Goal: Check status: Check status

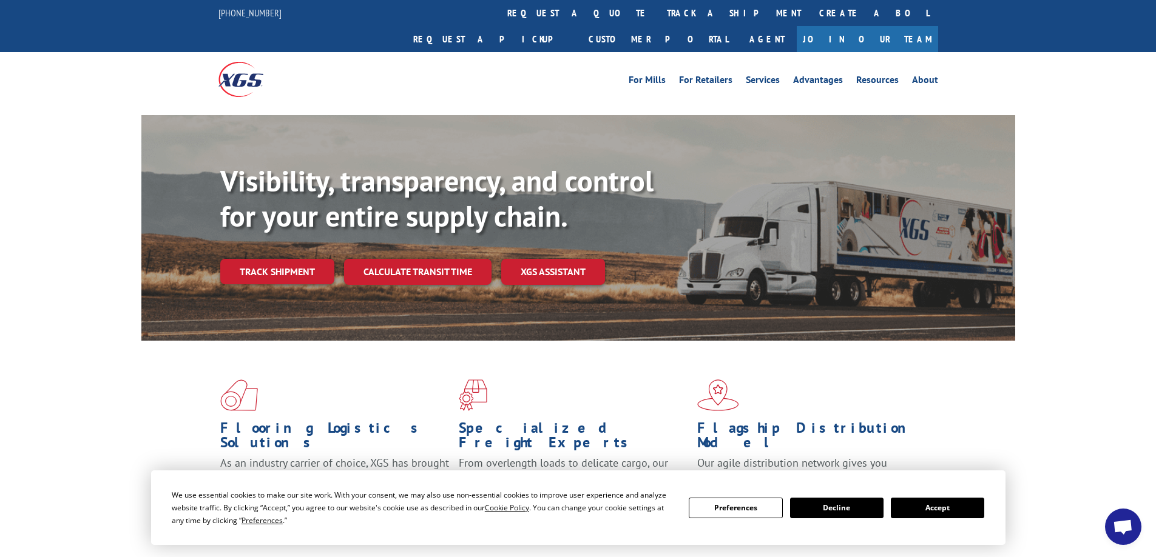
click at [275, 259] on link "Track shipment" at bounding box center [277, 271] width 114 height 25
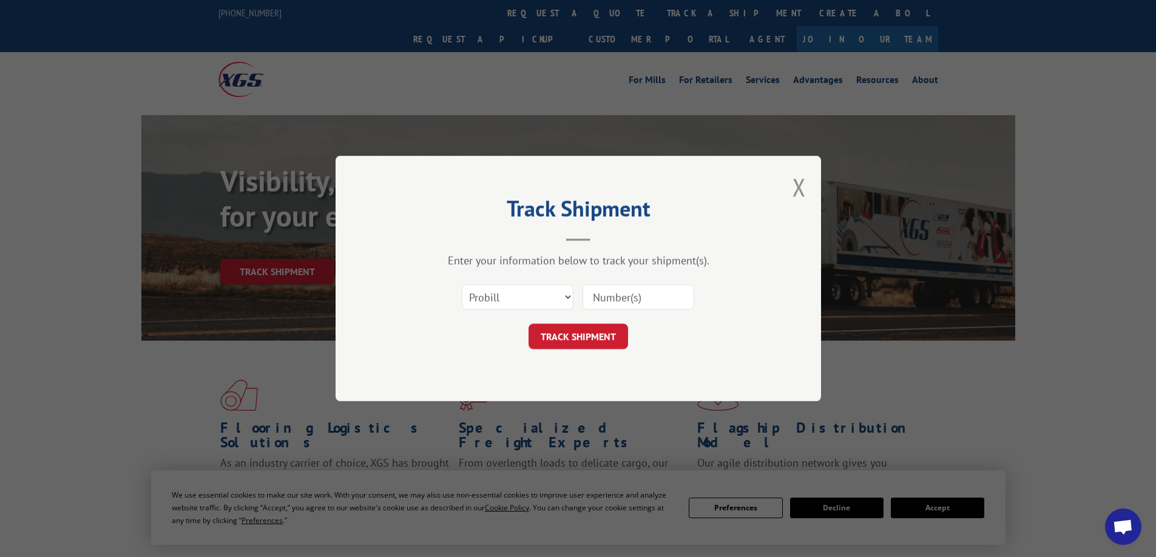
paste input "2875366"
type input "2875366"
click at [561, 340] on button "TRACK SHIPMENT" at bounding box center [577, 336] width 99 height 25
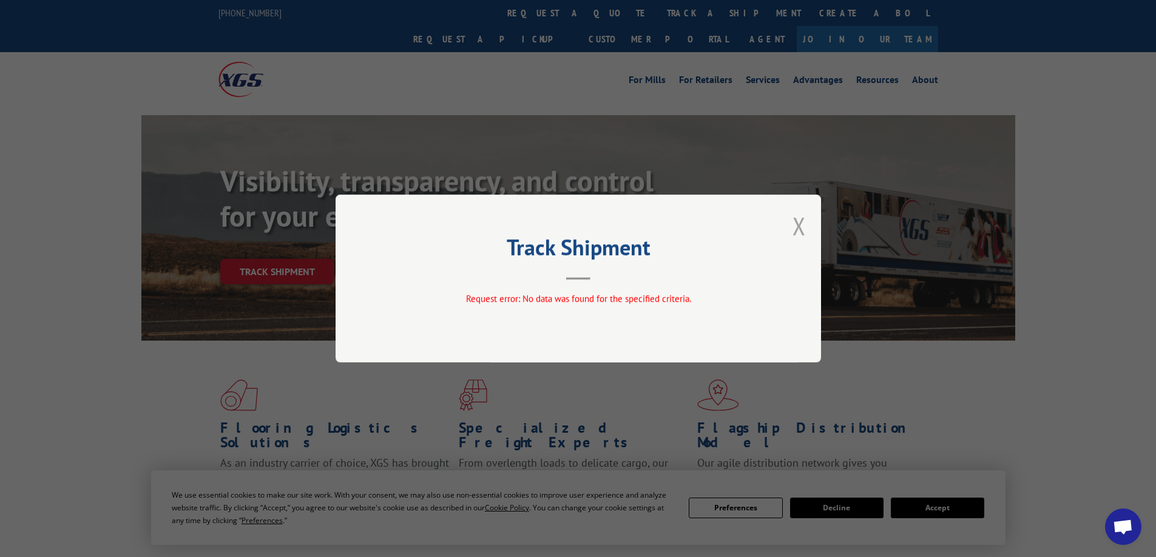
click at [797, 224] on button "Close modal" at bounding box center [798, 226] width 13 height 32
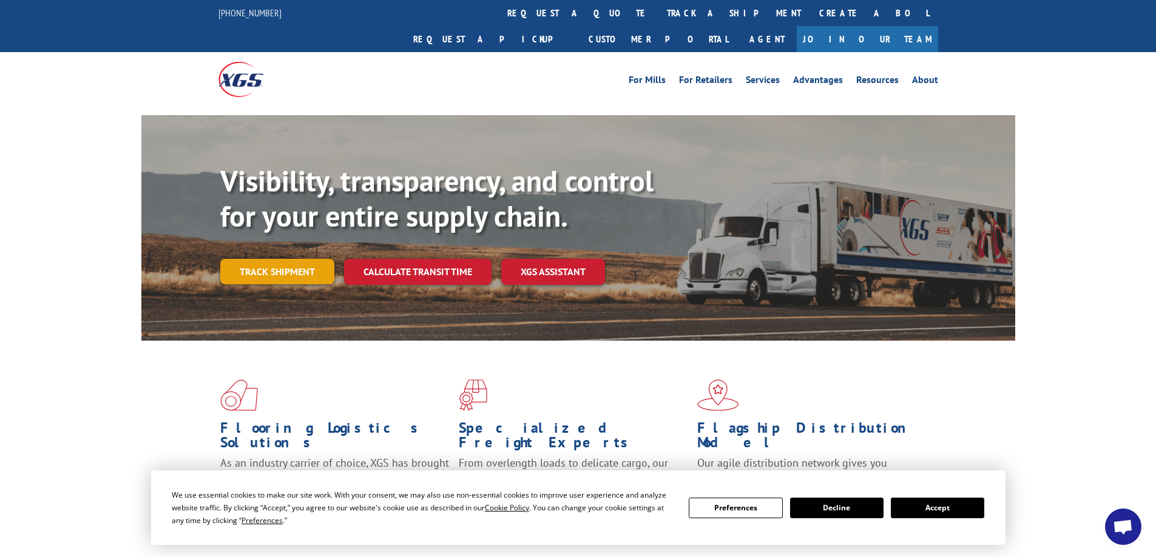
click at [268, 259] on link "Track shipment" at bounding box center [277, 271] width 114 height 25
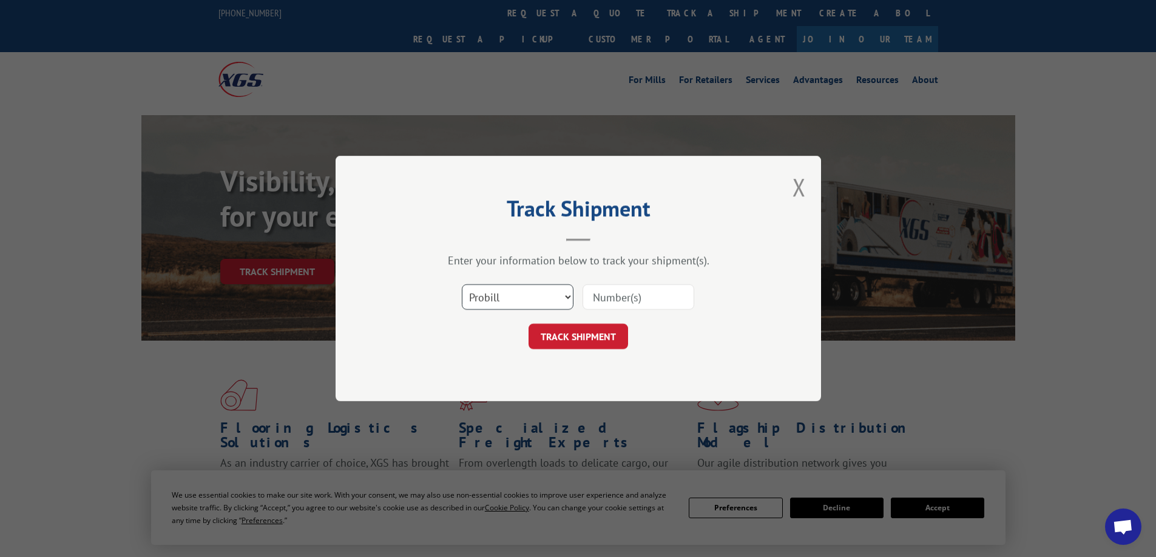
drag, startPoint x: 568, startPoint y: 294, endPoint x: 537, endPoint y: 306, distance: 33.8
click at [568, 294] on select "Select category... Probill BOL PO" at bounding box center [518, 296] width 112 height 25
select select "bol"
click at [462, 284] on select "Select category... Probill BOL PO" at bounding box center [518, 296] width 112 height 25
paste input "2875366"
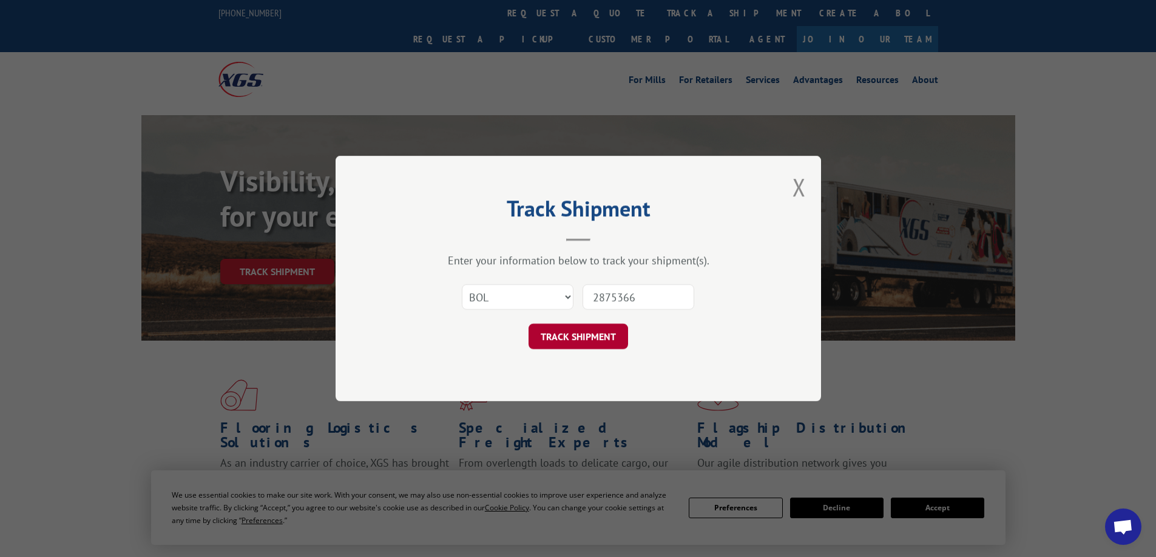
type input "2875366"
click at [578, 330] on button "TRACK SHIPMENT" at bounding box center [577, 336] width 99 height 25
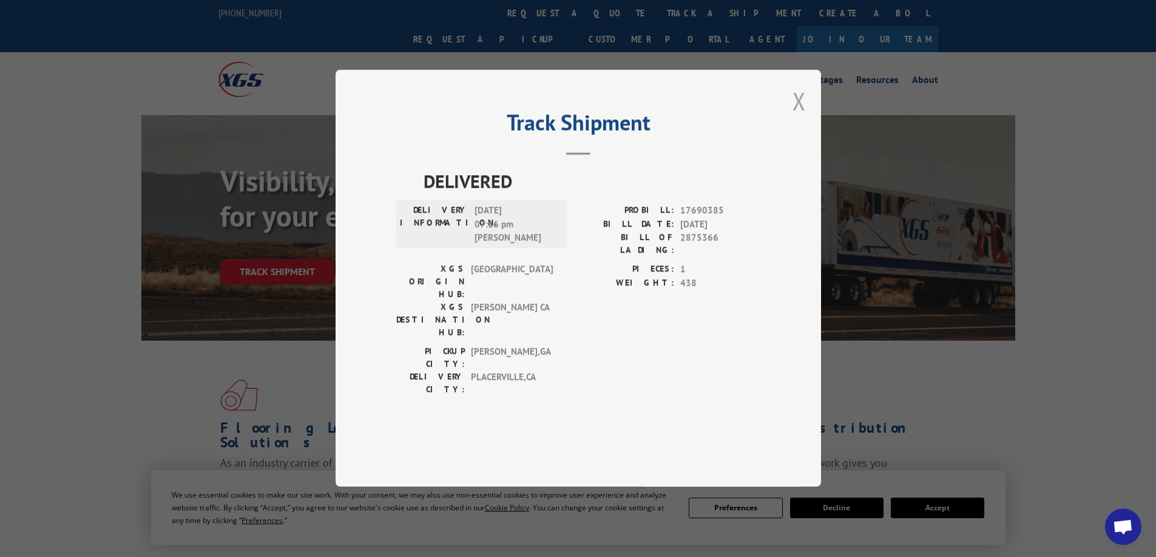
click at [798, 117] on button "Close modal" at bounding box center [798, 101] width 13 height 32
